Goal: Task Accomplishment & Management: Manage account settings

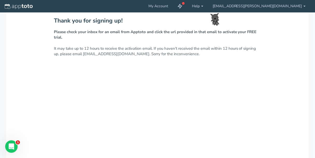
click at [211, 77] on div "Thank you for signing up! Please check your inbox for an email from Apptoto and…" at bounding box center [157, 141] width 302 height 259
click at [173, 4] on link "My Account" at bounding box center [158, 6] width 29 height 12
click at [173, 6] on link "My Account" at bounding box center [158, 6] width 29 height 12
click at [173, 5] on link "My Account" at bounding box center [158, 6] width 29 height 12
click at [182, 6] on icon at bounding box center [179, 6] width 5 height 5
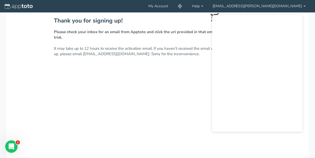
click at [177, 113] on div "Thank you for signing up! Please check your inbox for an email from Apptoto and…" at bounding box center [157, 141] width 302 height 259
click at [208, 6] on link "Help" at bounding box center [197, 6] width 21 height 12
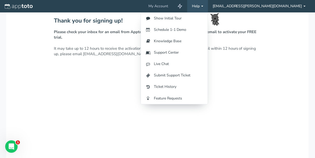
click at [267, 5] on link "[EMAIL_ADDRESS][PERSON_NAME][DOMAIN_NAME]" at bounding box center [259, 6] width 102 height 12
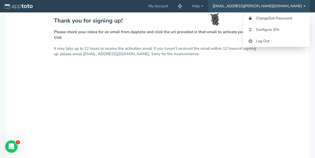
click at [144, 70] on div "Thank you for signing up! Please check your inbox for an email from Apptoto and…" at bounding box center [157, 141] width 302 height 259
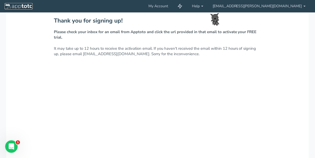
click at [12, 6] on img at bounding box center [19, 6] width 28 height 5
